Goal: Task Accomplishment & Management: Use online tool/utility

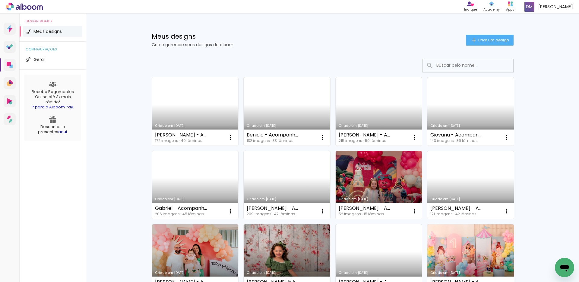
click at [203, 111] on link "Criado em [DATE]" at bounding box center [195, 111] width 87 height 68
